Goal: Transaction & Acquisition: Book appointment/travel/reservation

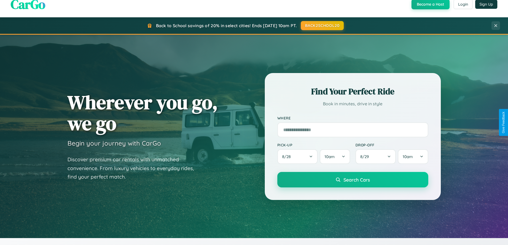
scroll to position [230, 0]
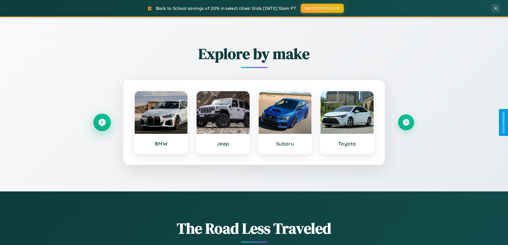
click at [102, 122] on icon at bounding box center [101, 122] width 7 height 7
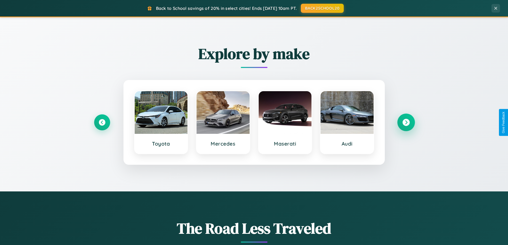
click at [406, 122] on icon at bounding box center [405, 122] width 7 height 7
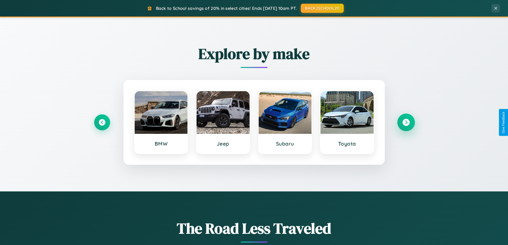
click at [406, 122] on icon at bounding box center [405, 122] width 7 height 7
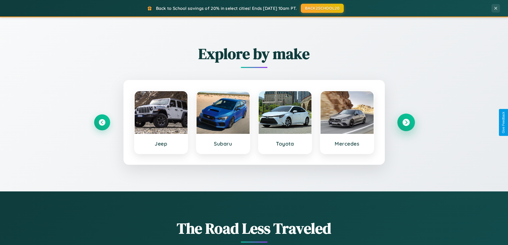
click at [406, 122] on icon at bounding box center [405, 122] width 7 height 7
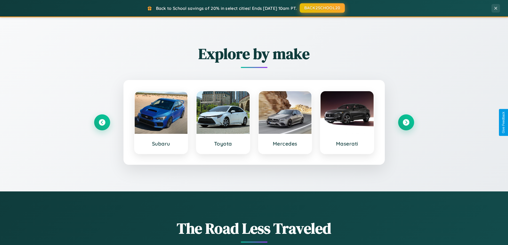
click at [322, 8] on button "BACK2SCHOOL20" at bounding box center [322, 8] width 45 height 10
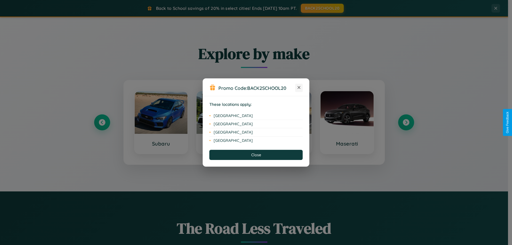
click at [299, 88] on icon at bounding box center [299, 87] width 3 height 3
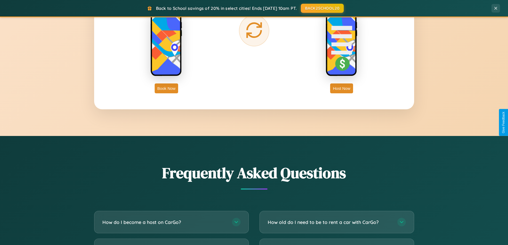
scroll to position [1026, 0]
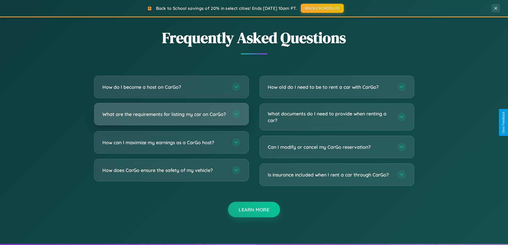
click at [171, 117] on h3 "What are the requirements for listing my car on CarGo?" at bounding box center [164, 114] width 124 height 7
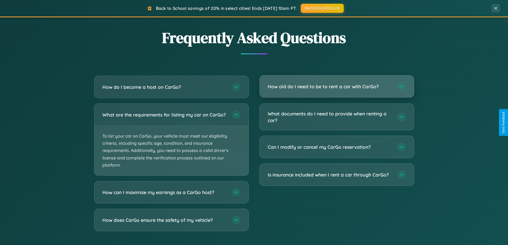
click at [337, 86] on h3 "How old do I need to be to rent a car with CarGo?" at bounding box center [330, 86] width 124 height 7
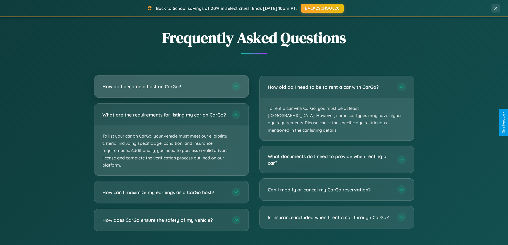
click at [171, 87] on h3 "How do I become a host on CarGo?" at bounding box center [164, 86] width 124 height 7
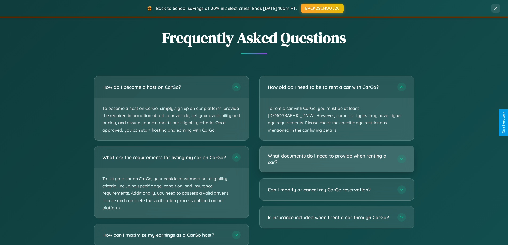
click at [337, 153] on h3 "What documents do I need to provide when renting a car?" at bounding box center [330, 159] width 124 height 13
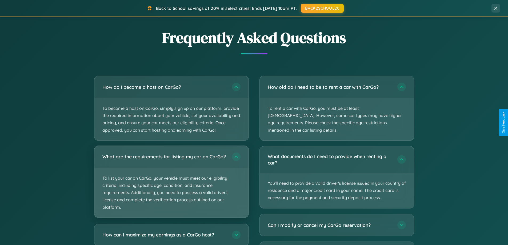
click at [171, 184] on p "To list your car on CarGo, your vehicle must meet our eligibility criteria, inc…" at bounding box center [171, 193] width 154 height 50
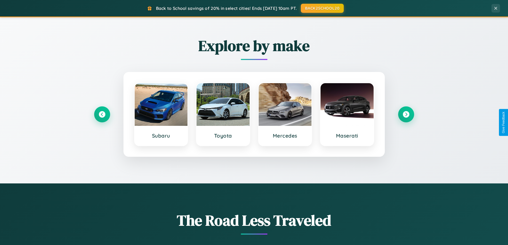
scroll to position [0, 0]
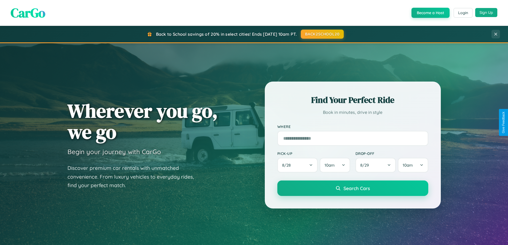
click at [486, 13] on button "Sign Up" at bounding box center [486, 12] width 22 height 9
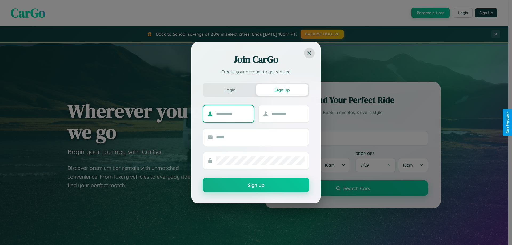
click at [233, 114] on input "text" at bounding box center [232, 114] width 33 height 9
type input "*******"
click at [288, 114] on input "text" at bounding box center [288, 114] width 33 height 9
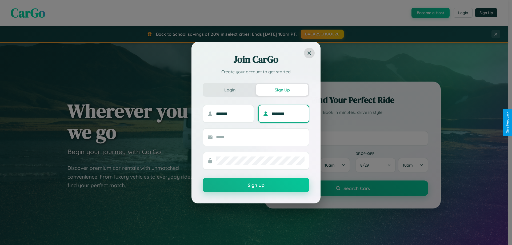
type input "********"
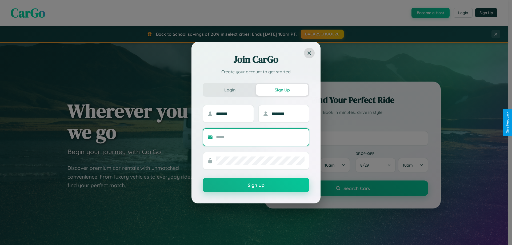
click at [260, 137] on input "text" at bounding box center [260, 137] width 89 height 9
type input "**********"
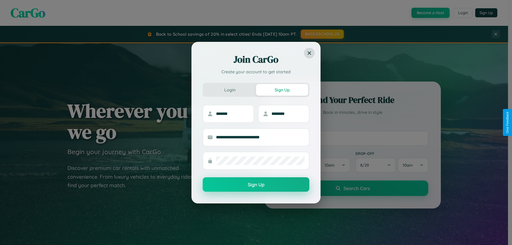
click at [256, 185] on button "Sign Up" at bounding box center [256, 184] width 107 height 14
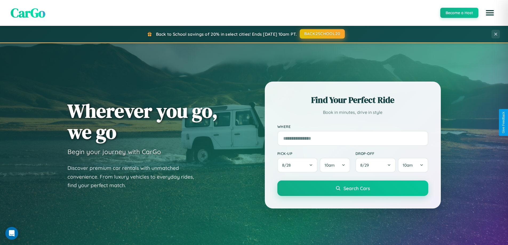
click at [322, 34] on button "BACK2SCHOOL20" at bounding box center [322, 34] width 45 height 10
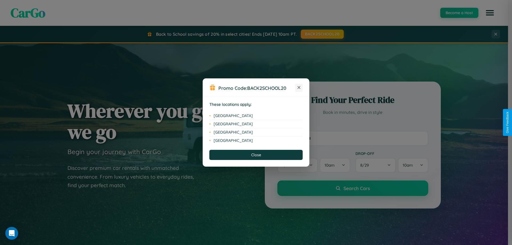
click at [299, 88] on icon at bounding box center [299, 87] width 3 height 3
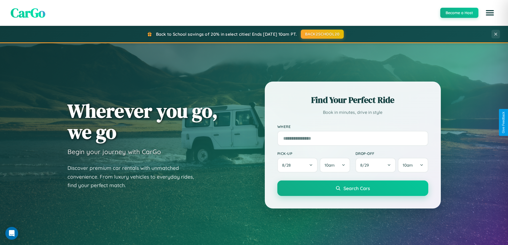
scroll to position [230, 0]
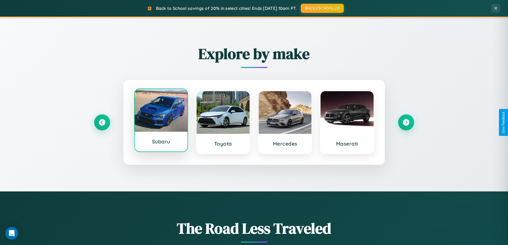
click at [161, 120] on div at bounding box center [161, 110] width 53 height 43
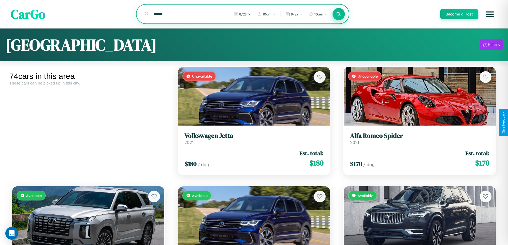
click at [338, 14] on icon at bounding box center [338, 13] width 5 height 5
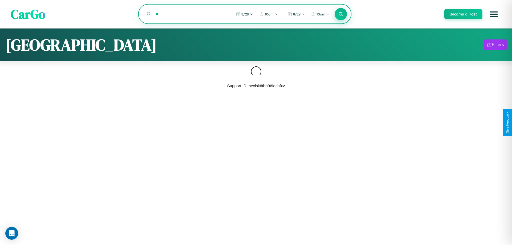
type input "*"
type input "******"
click at [341, 14] on icon at bounding box center [340, 13] width 5 height 5
